Goal: Task Accomplishment & Management: Complete application form

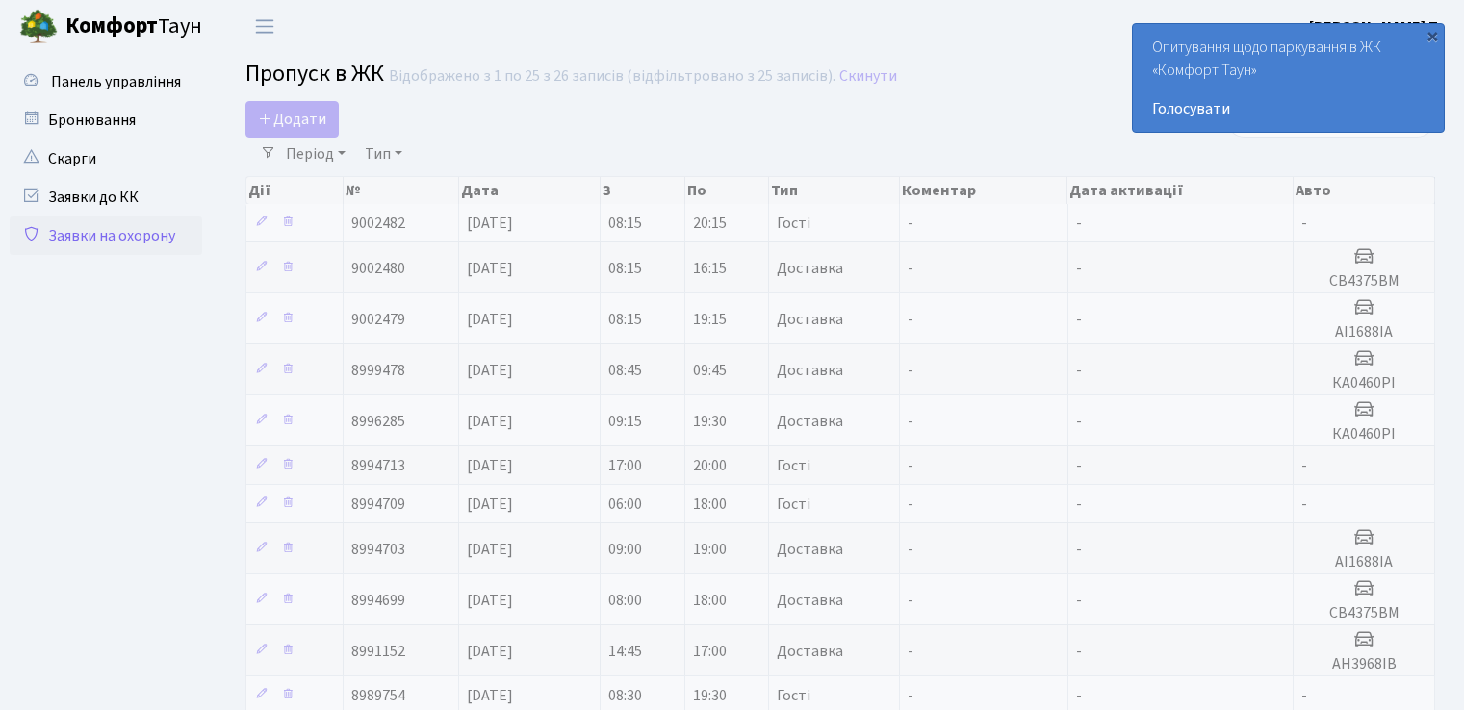
select select "25"
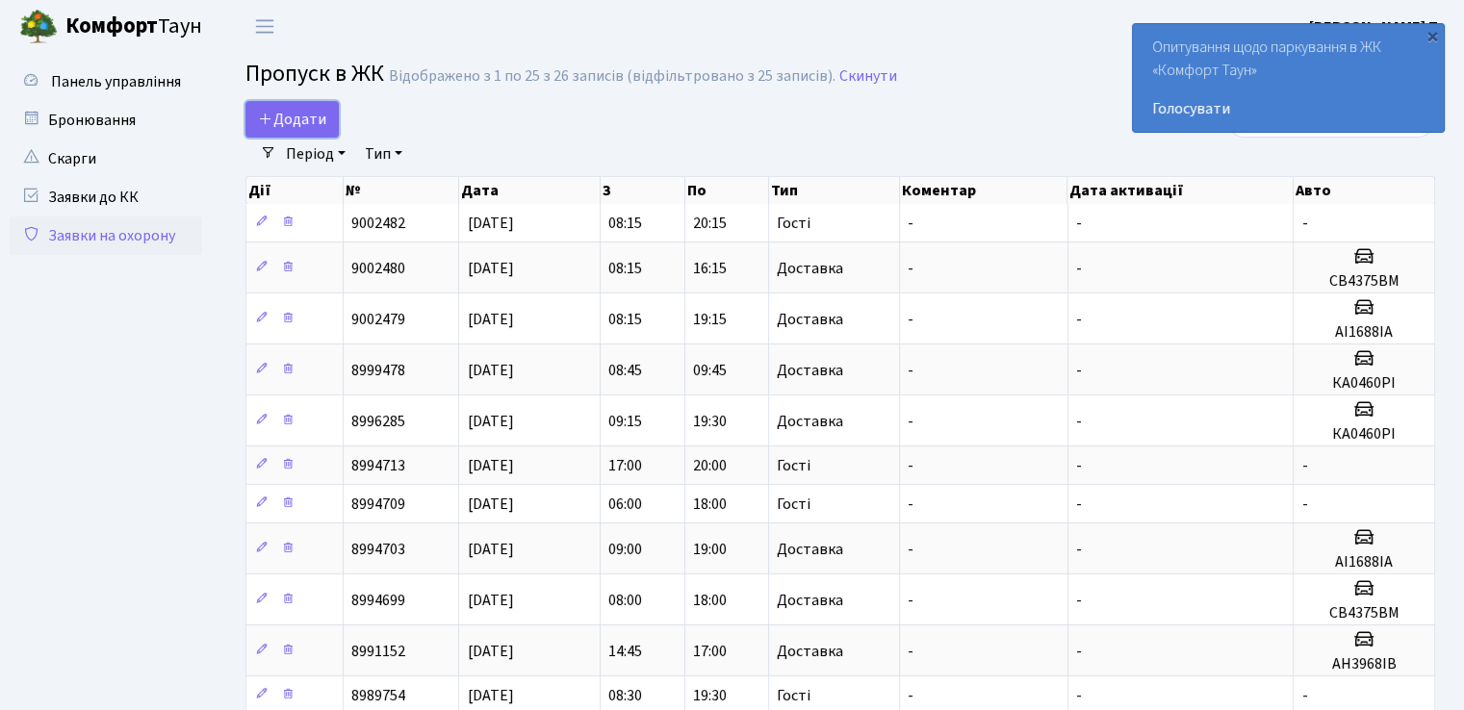
click at [299, 113] on span "Додати" at bounding box center [292, 119] width 68 height 21
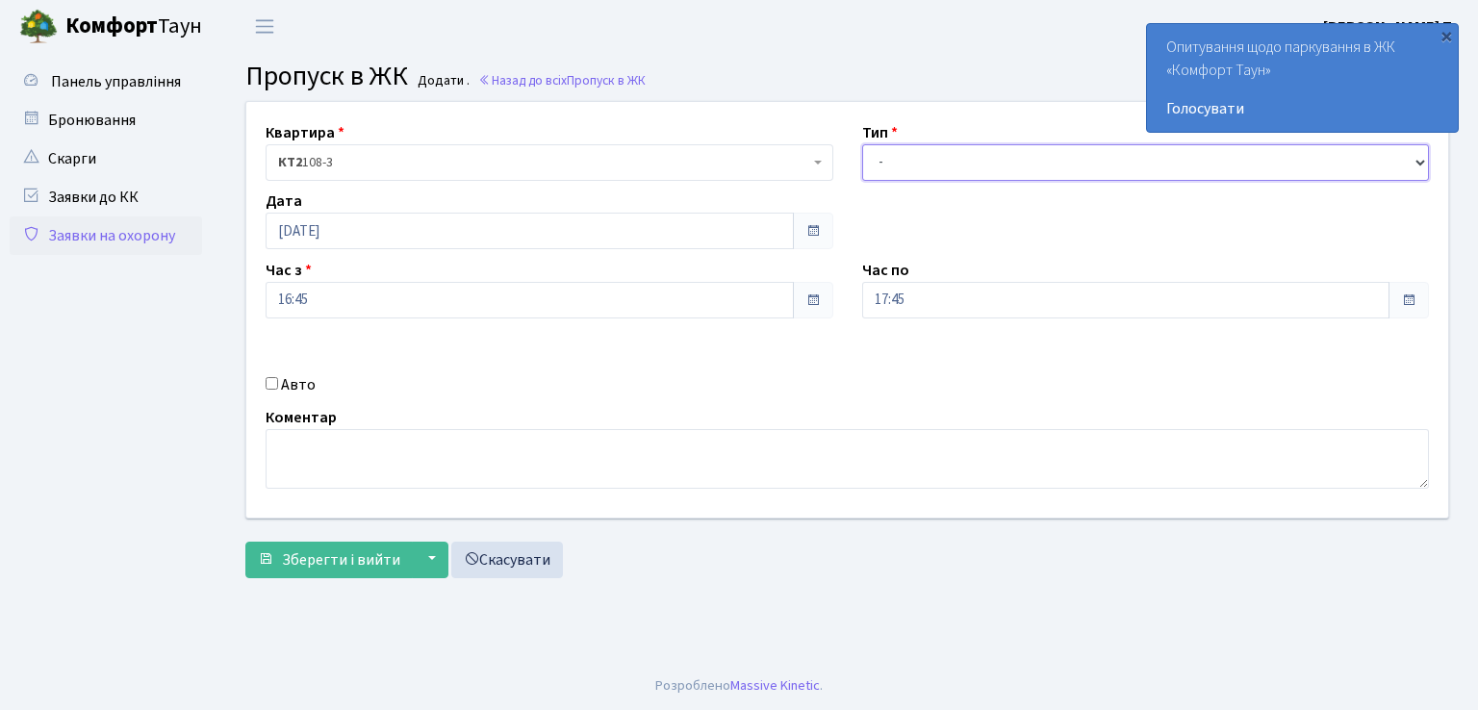
click at [1031, 168] on select "- Доставка Таксі Гості Сервіс" at bounding box center [1146, 162] width 568 height 37
select select "1"
click at [862, 144] on select "- Доставка Таксі Гості Сервіс" at bounding box center [1146, 162] width 568 height 37
click at [273, 389] on input "Авто" at bounding box center [272, 383] width 13 height 13
checkbox input "true"
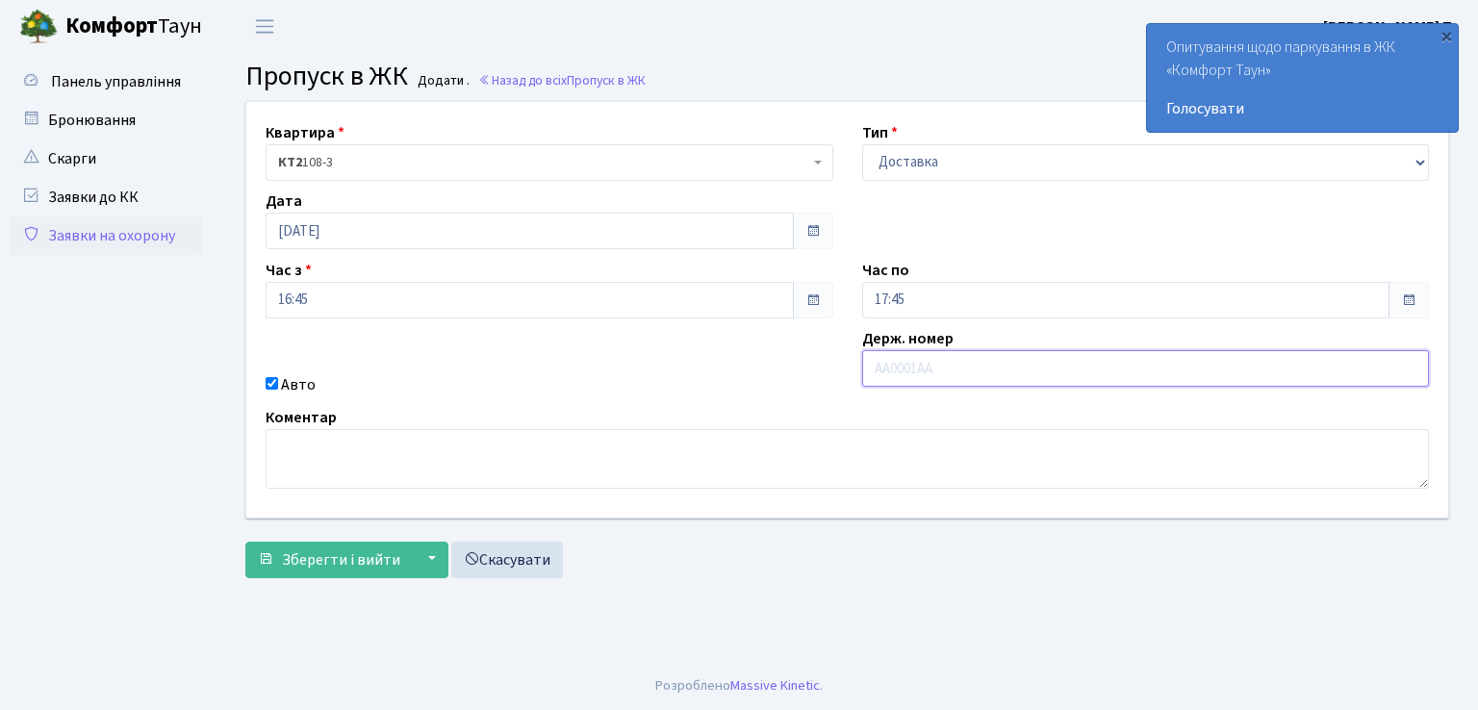
click at [938, 370] on input "text" at bounding box center [1146, 368] width 568 height 37
type input "КА0097ЕХ"
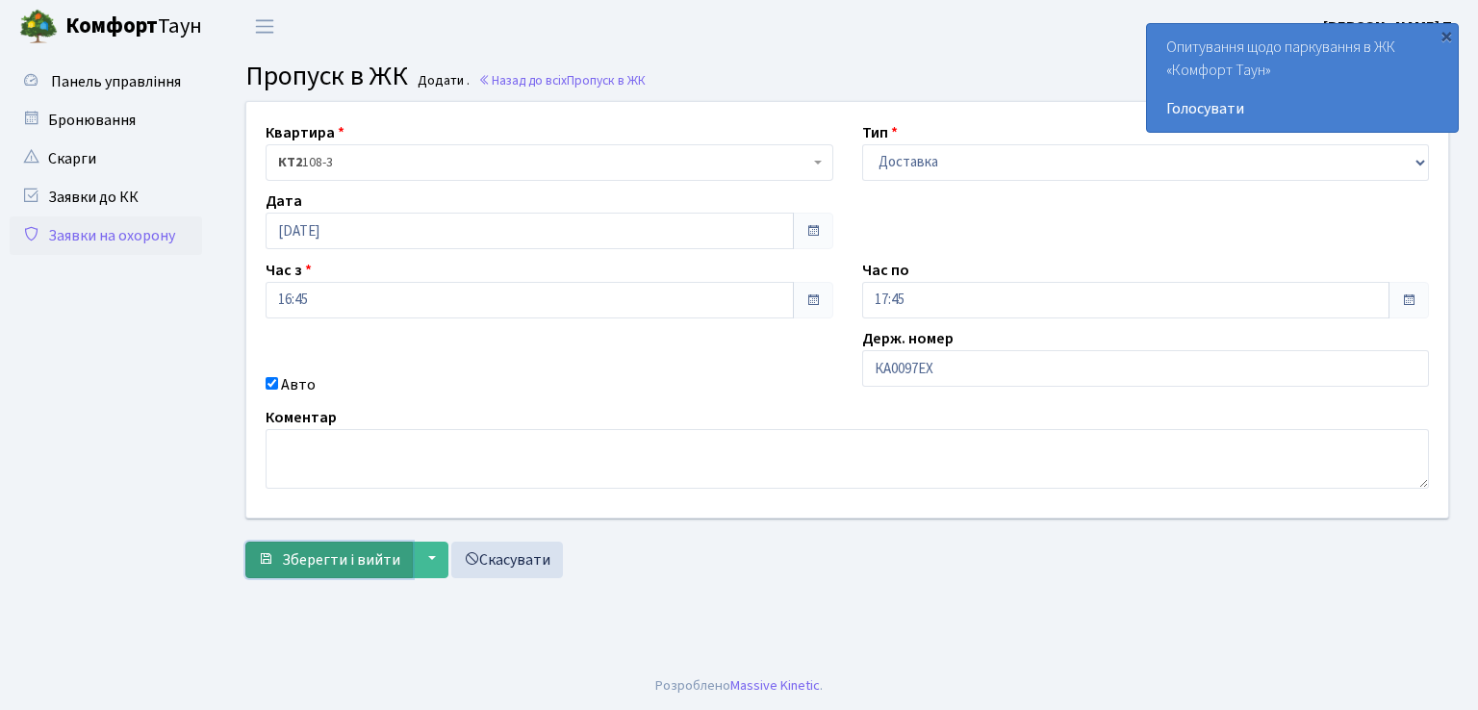
click at [319, 558] on span "Зберегти і вийти" at bounding box center [341, 559] width 118 height 21
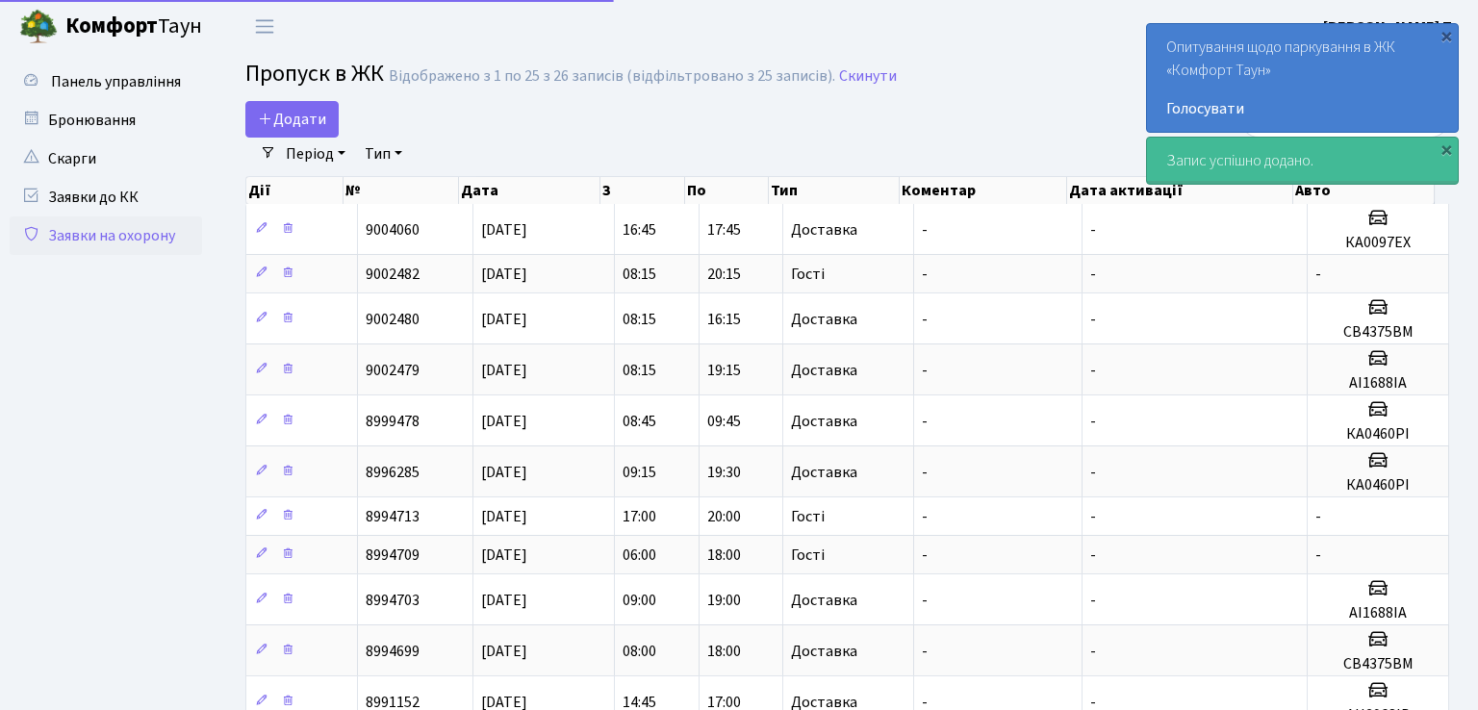
select select "25"
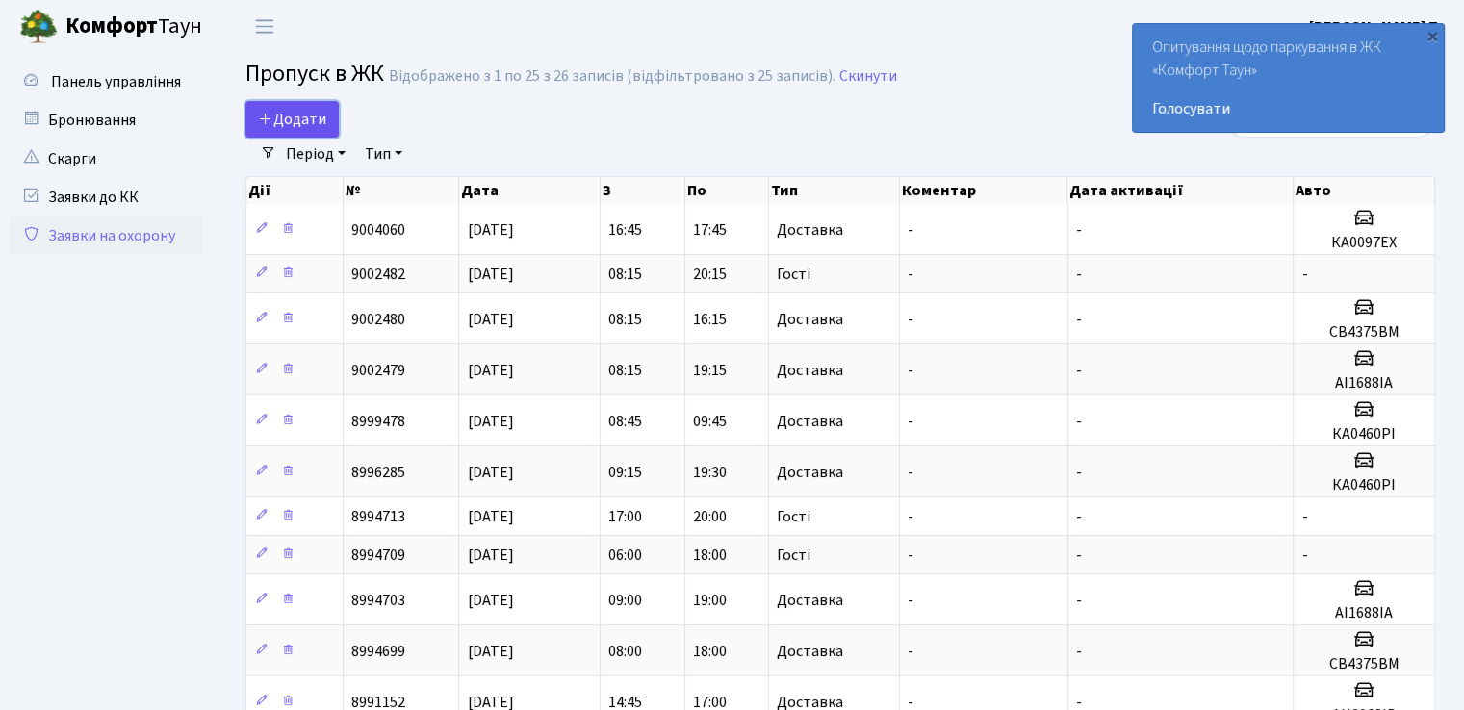
click at [297, 120] on span "Додати" at bounding box center [292, 119] width 68 height 21
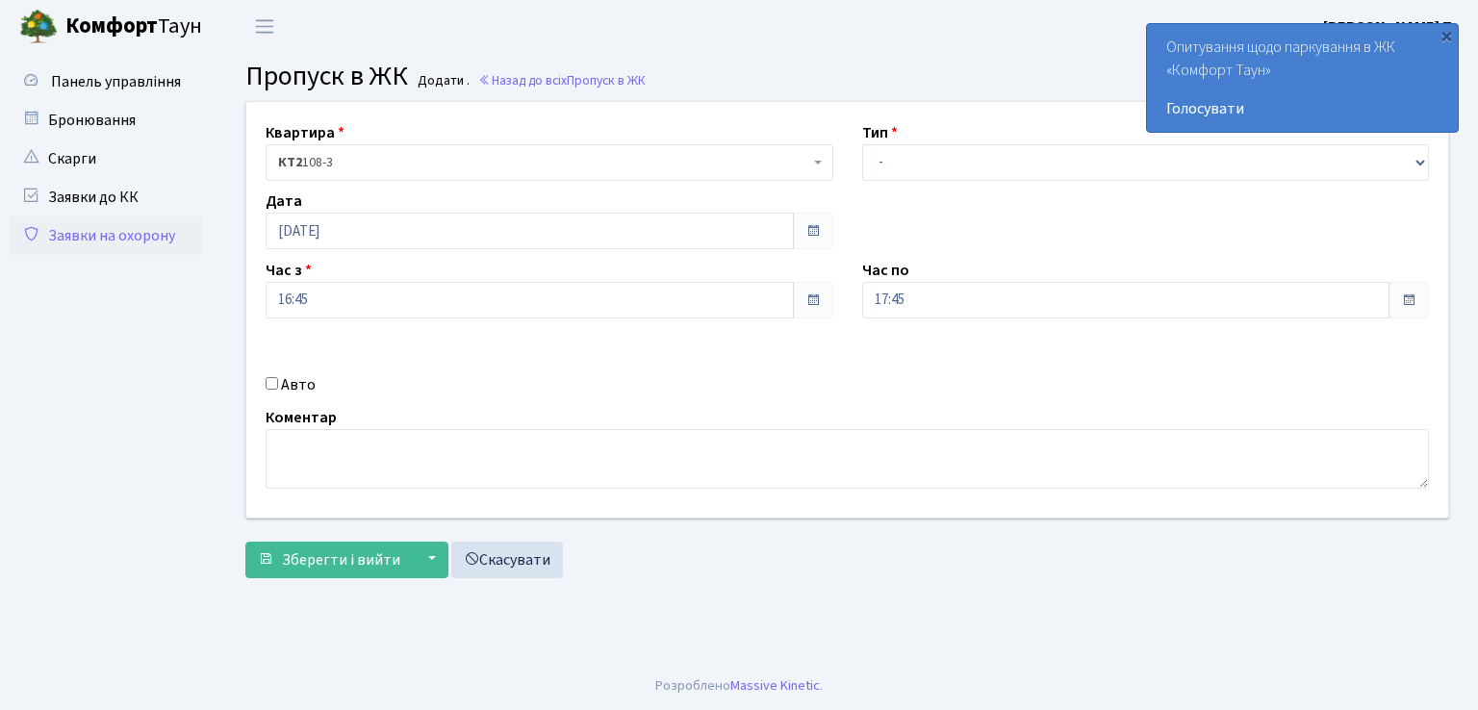
click at [273, 384] on div "Авто" at bounding box center [549, 384] width 597 height 23
click at [270, 385] on input "Авто" at bounding box center [272, 383] width 13 height 13
checkbox input "true"
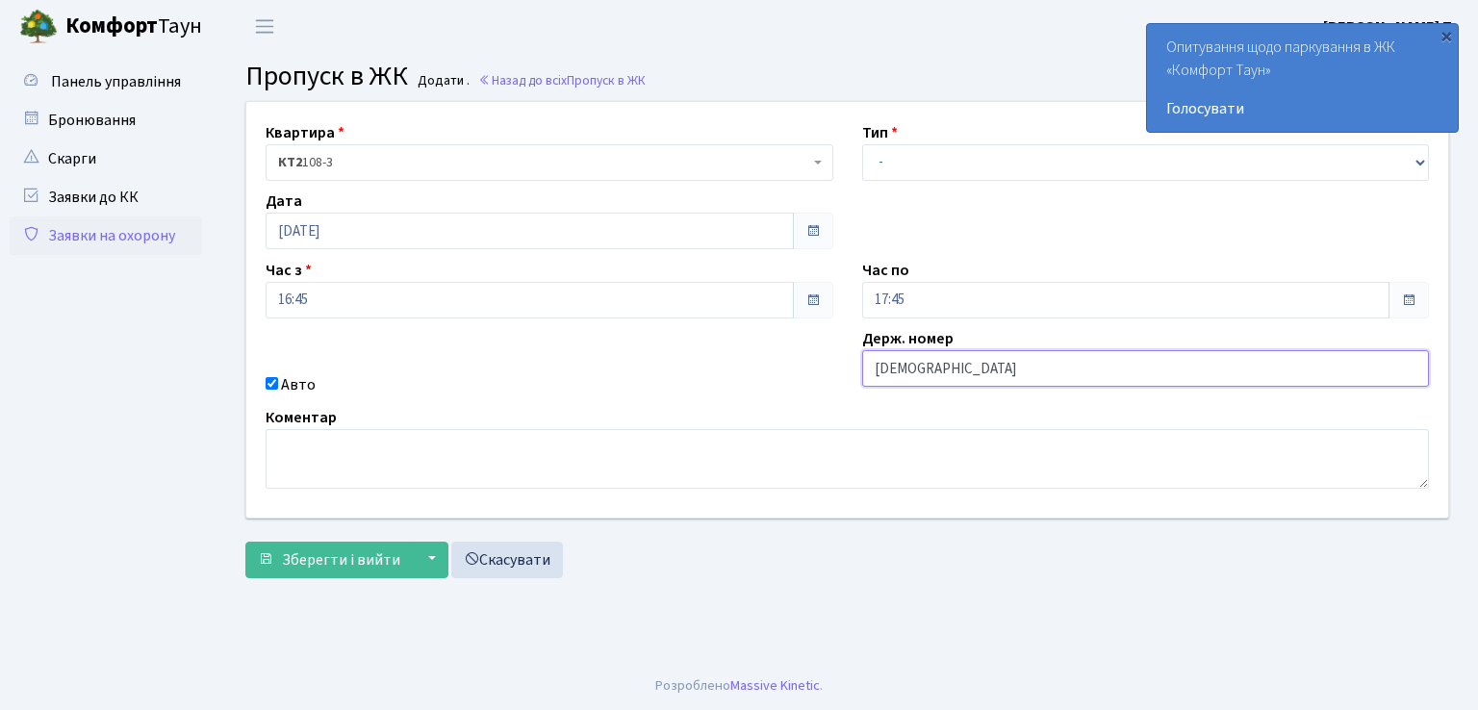
type input "АН3668ІВ"
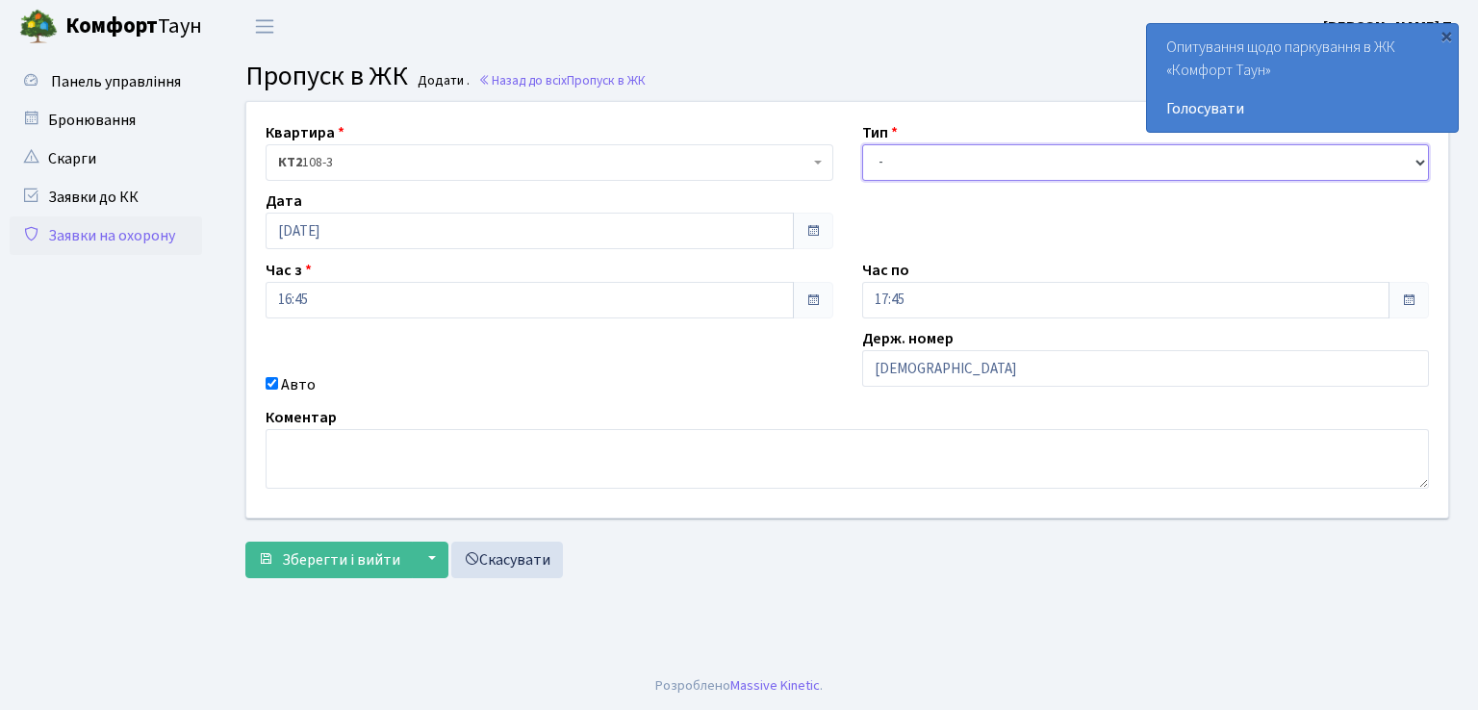
click at [973, 159] on select "- Доставка Таксі Гості Сервіс" at bounding box center [1146, 162] width 568 height 37
select select "1"
click at [862, 144] on select "- Доставка Таксі Гості Сервіс" at bounding box center [1146, 162] width 568 height 37
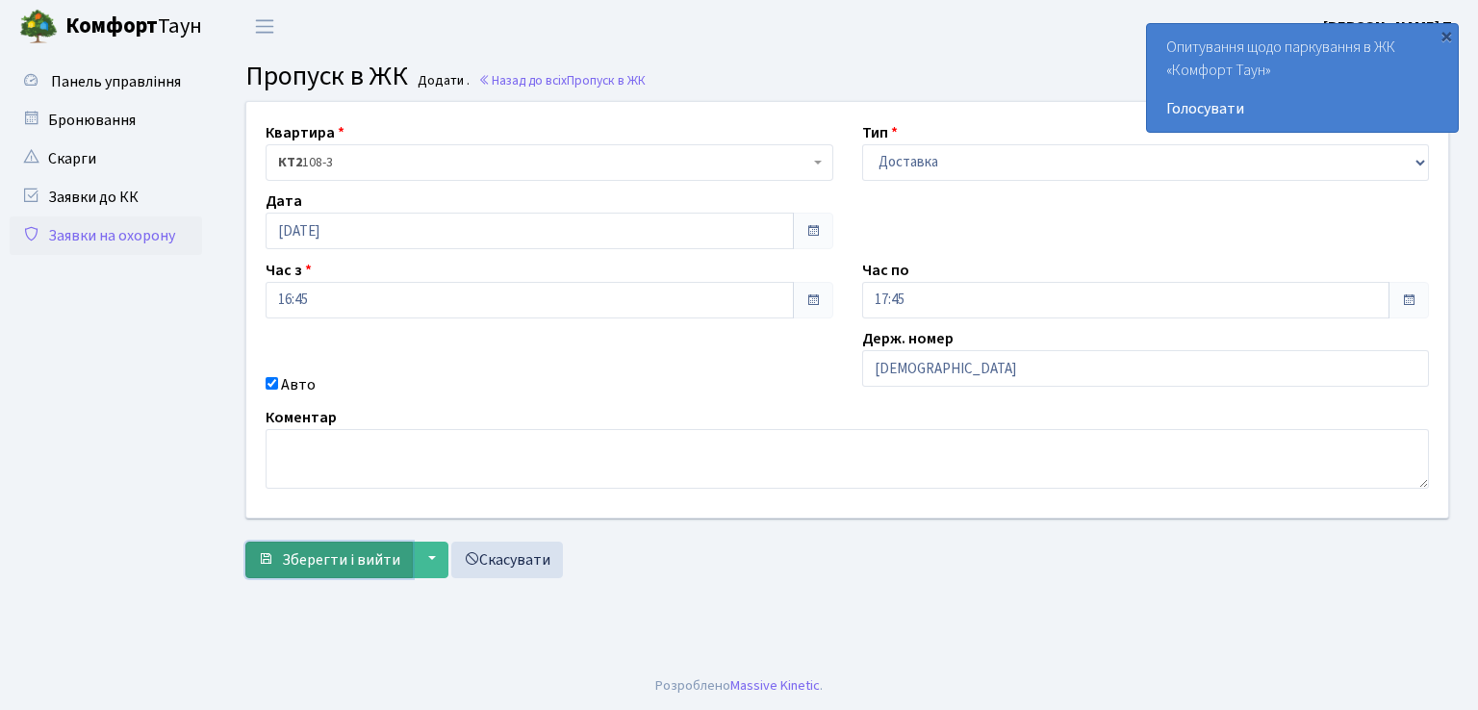
click at [294, 549] on span "Зберегти і вийти" at bounding box center [341, 559] width 118 height 21
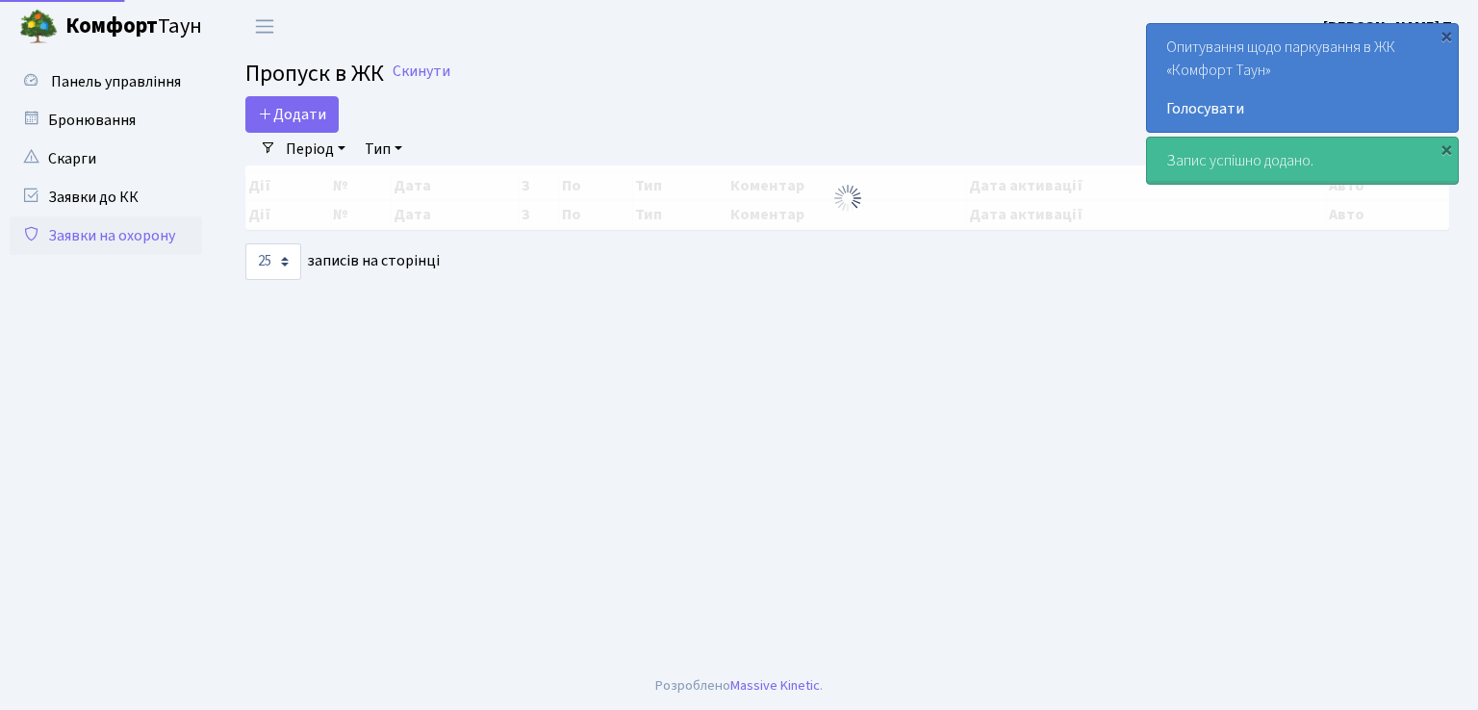
select select "25"
